Goal: Information Seeking & Learning: Find specific fact

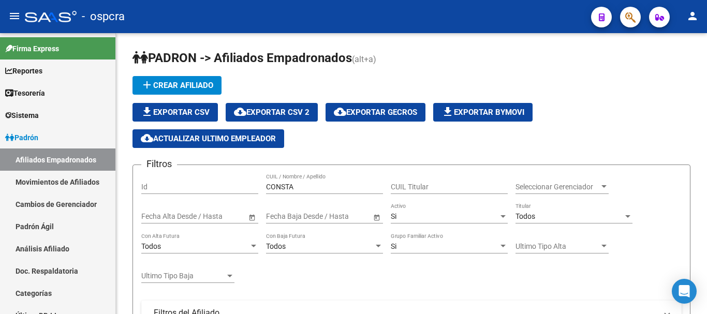
scroll to position [1, 0]
drag, startPoint x: 300, startPoint y: 182, endPoint x: 197, endPoint y: 190, distance: 103.4
click at [199, 191] on div "Filtros Id CONSTA CUIL / Nombre / Apellido CUIL Titular Seleccionar Gerenciador…" at bounding box center [411, 299] width 541 height 252
click at [325, 187] on input "CONSTA" at bounding box center [324, 187] width 117 height 9
drag, startPoint x: 324, startPoint y: 188, endPoint x: 255, endPoint y: 188, distance: 68.9
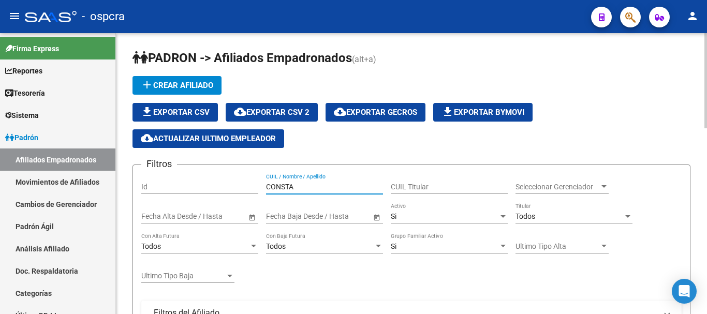
click at [255, 188] on div "Filtros Id CONSTA CUIL / Nombre / Apellido CUIL Titular Seleccionar Gerenciador…" at bounding box center [411, 299] width 541 height 252
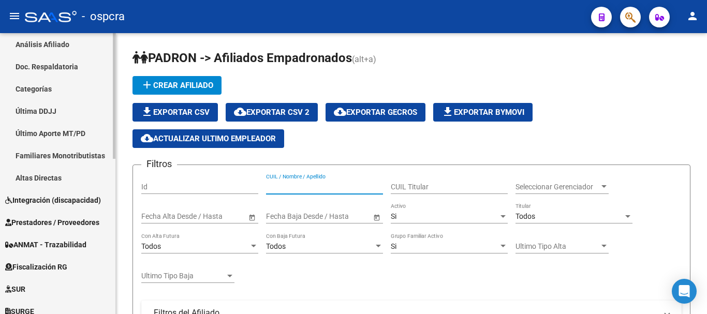
scroll to position [207, 0]
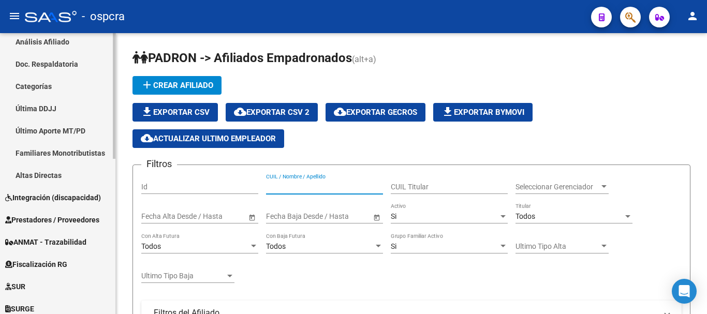
click at [52, 201] on span "Integración (discapacidad)" at bounding box center [53, 197] width 96 height 11
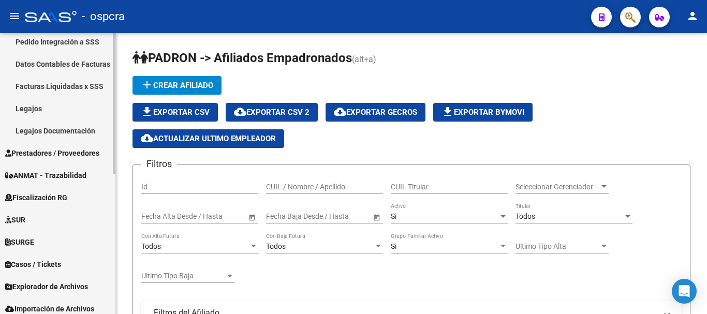
click at [43, 109] on link "Legajos" at bounding box center [57, 108] width 115 height 22
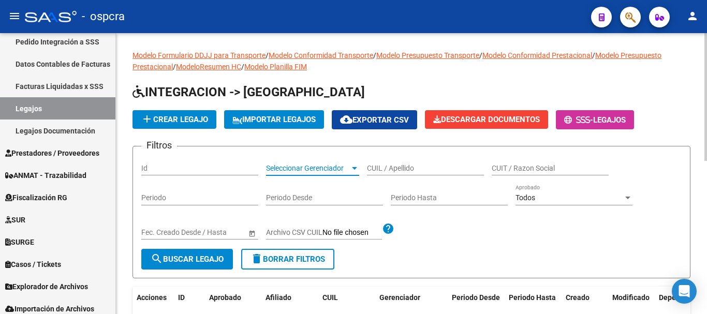
click at [319, 171] on span "Seleccionar Gerenciador" at bounding box center [308, 168] width 84 height 9
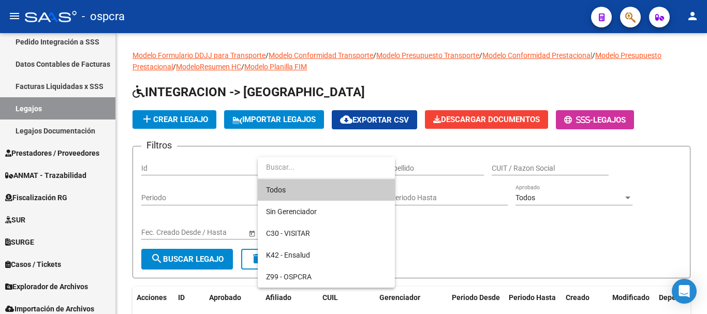
click at [396, 170] on div at bounding box center [353, 157] width 707 height 314
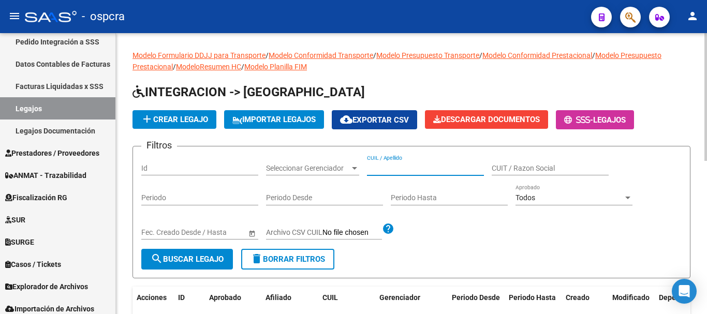
click at [449, 170] on input "CUIL / Apellido" at bounding box center [425, 168] width 117 height 9
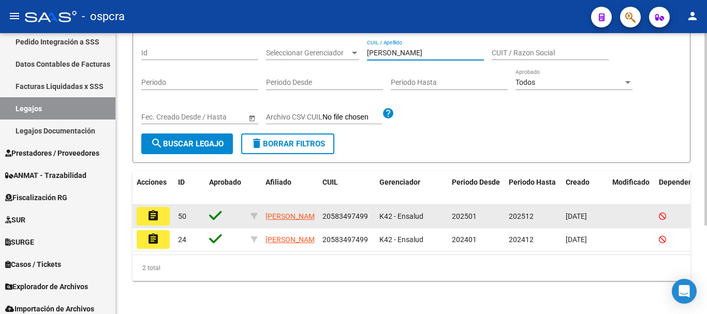
type input "[PERSON_NAME]"
click at [161, 207] on button "assignment" at bounding box center [153, 216] width 33 height 19
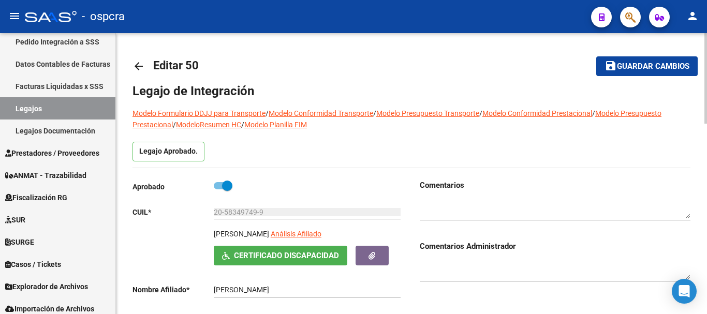
click at [141, 66] on mat-icon "arrow_back" at bounding box center [139, 66] width 12 height 12
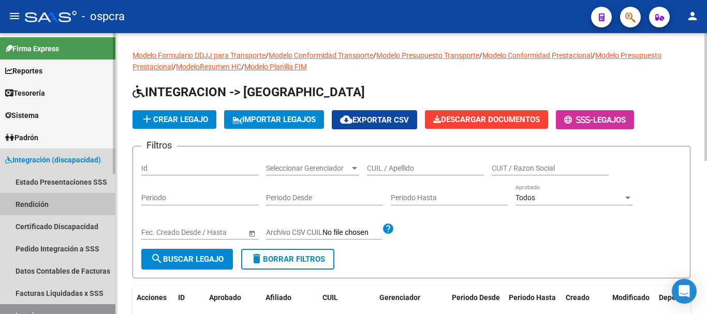
click at [55, 202] on link "Rendición" at bounding box center [57, 204] width 115 height 22
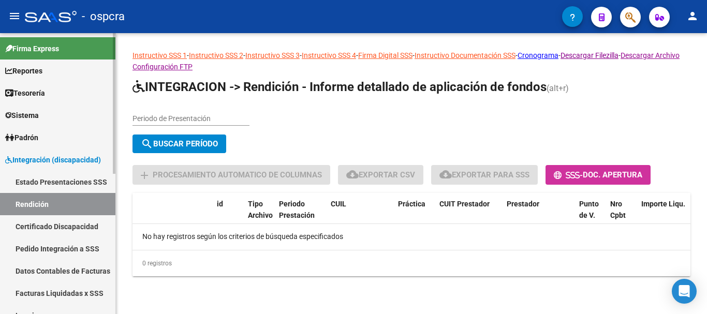
click at [66, 184] on link "Estado Presentaciones SSS" at bounding box center [57, 182] width 115 height 22
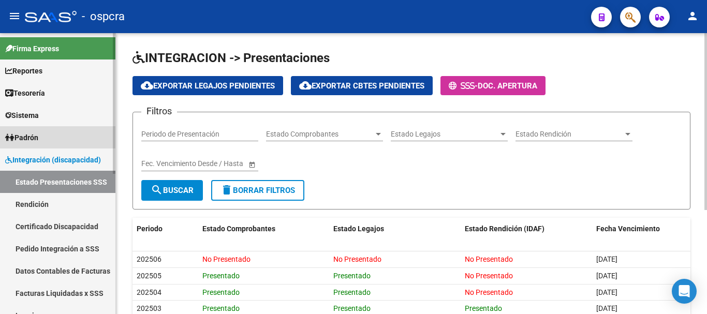
click at [30, 127] on link "Padrón" at bounding box center [57, 137] width 115 height 22
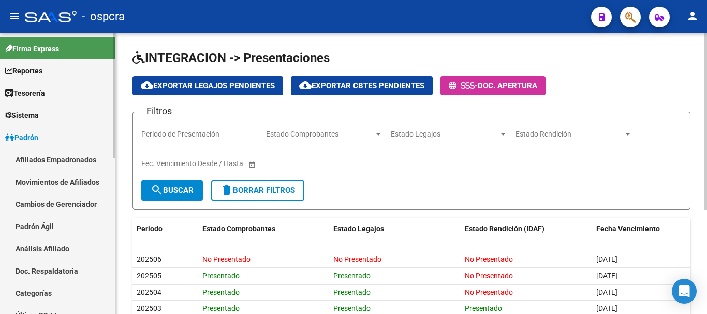
drag, startPoint x: 34, startPoint y: 154, endPoint x: 103, endPoint y: 152, distance: 68.4
click at [35, 154] on link "Afiliados Empadronados" at bounding box center [57, 160] width 115 height 22
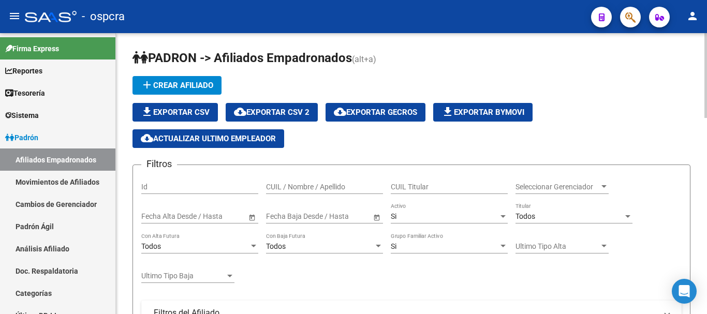
click at [312, 190] on input "CUIL / Nombre / Apellido" at bounding box center [324, 187] width 117 height 9
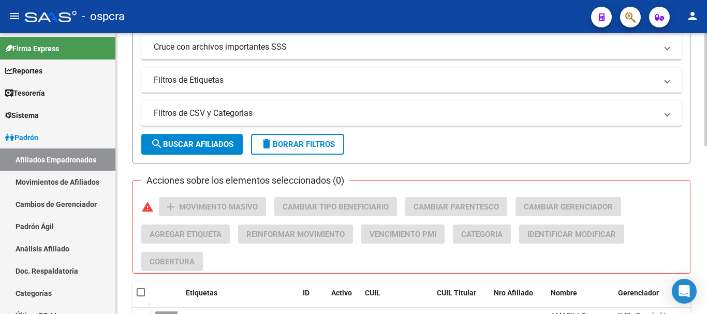
scroll to position [362, 0]
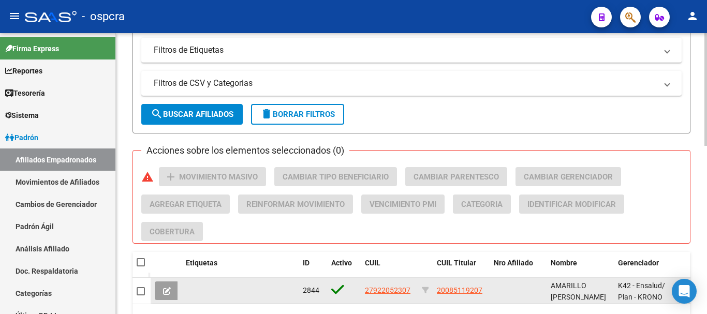
type input "amarillo"
click at [162, 282] on button at bounding box center [167, 291] width 24 height 19
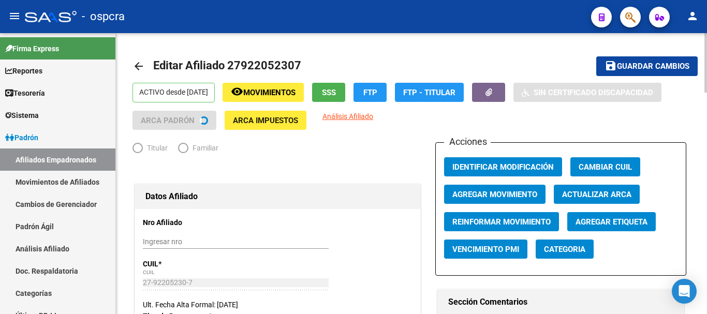
radio input "true"
type input "20-08511920-7"
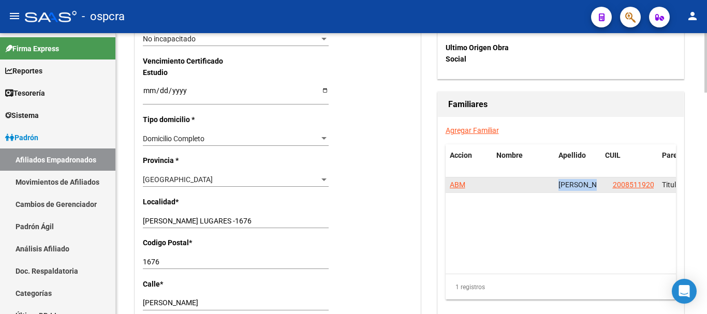
scroll to position [0, 48]
drag, startPoint x: 561, startPoint y: 185, endPoint x: 608, endPoint y: 185, distance: 47.1
click at [608, 185] on div "ABM [PERSON_NAME] [PERSON_NAME] 20085119207 Titular" at bounding box center [588, 186] width 285 height 16
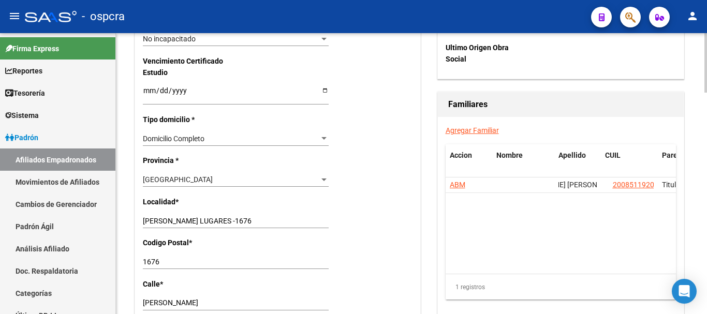
drag, startPoint x: 574, startPoint y: 223, endPoint x: 540, endPoint y: 216, distance: 34.7
click at [574, 223] on datatable-body "ABM [PERSON_NAME] [PERSON_NAME] 20085119207 Titular" at bounding box center [561, 226] width 230 height 96
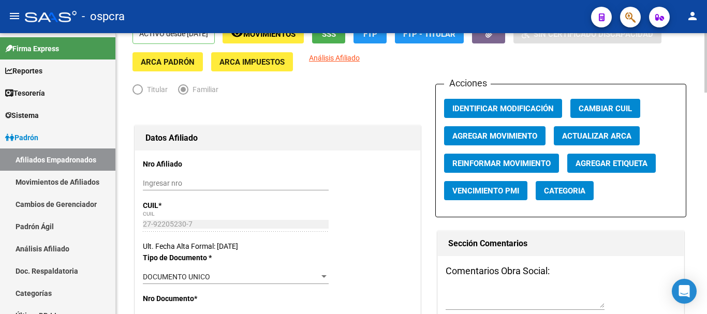
scroll to position [0, 0]
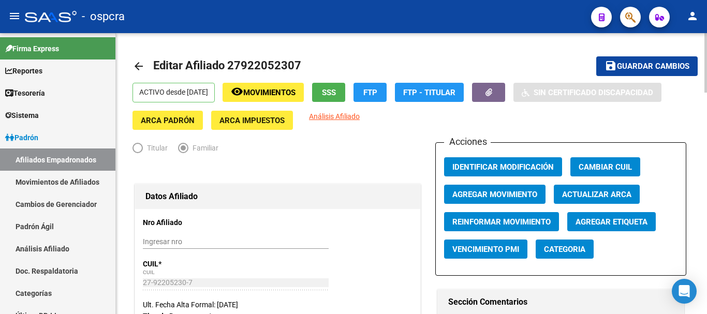
click at [142, 69] on mat-icon "arrow_back" at bounding box center [139, 66] width 12 height 12
